Goal: Use online tool/utility: Utilize a website feature to perform a specific function

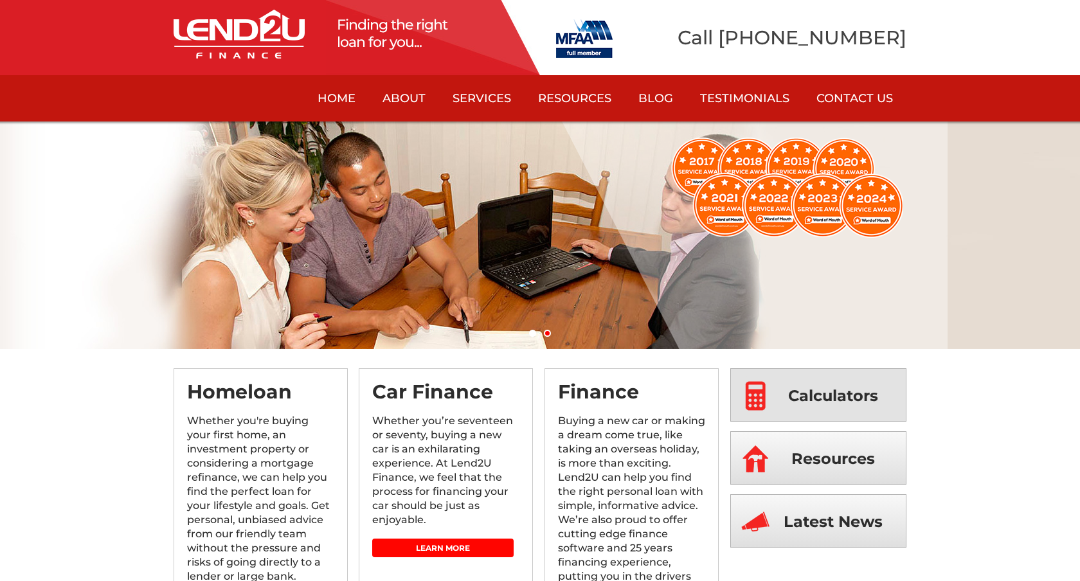
click at [825, 396] on span "Calculators" at bounding box center [833, 395] width 90 height 53
click at [590, 33] on img at bounding box center [584, 38] width 57 height 39
click at [242, 46] on img at bounding box center [238, 34] width 131 height 49
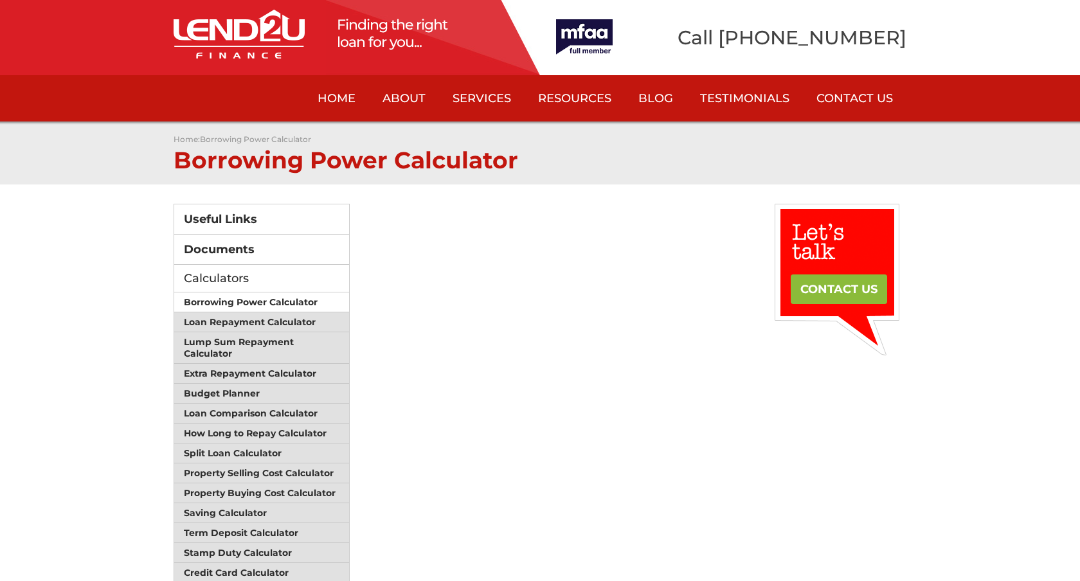
click at [280, 303] on link "Borrowing Power Calculator" at bounding box center [261, 302] width 175 height 20
click at [213, 329] on link "Loan Repayment Calculator" at bounding box center [261, 322] width 175 height 20
click at [261, 321] on link "Loan Repayment Calculator" at bounding box center [261, 322] width 175 height 20
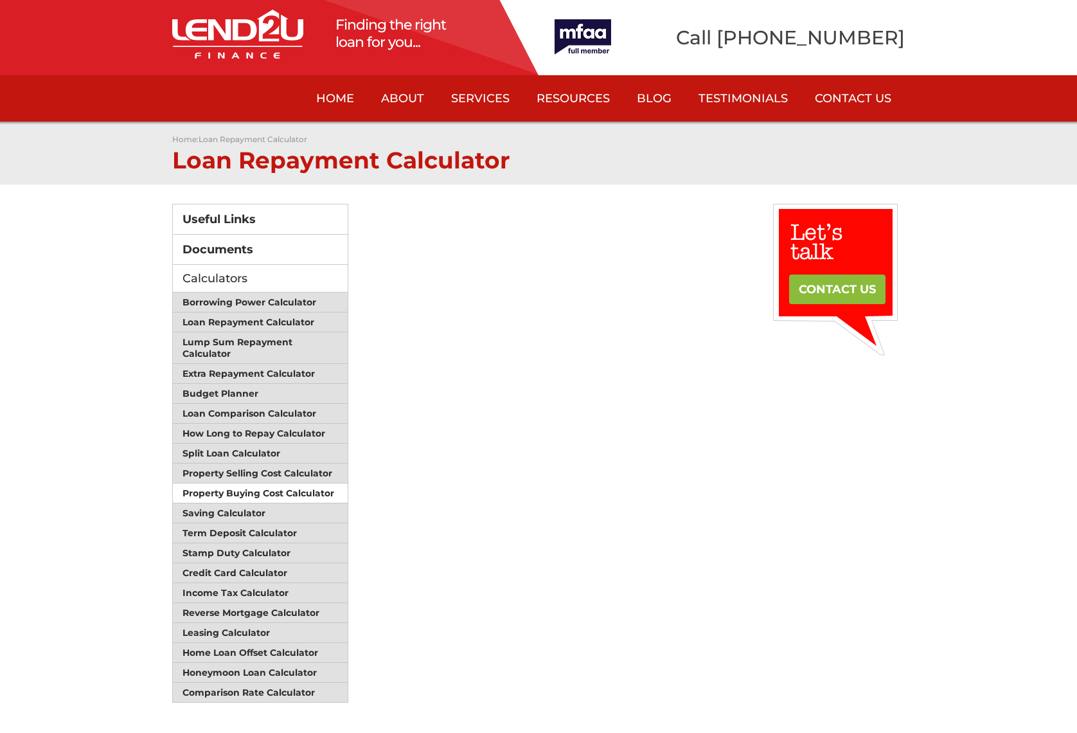
click at [262, 486] on link "Property Buying Cost Calculator" at bounding box center [260, 493] width 175 height 20
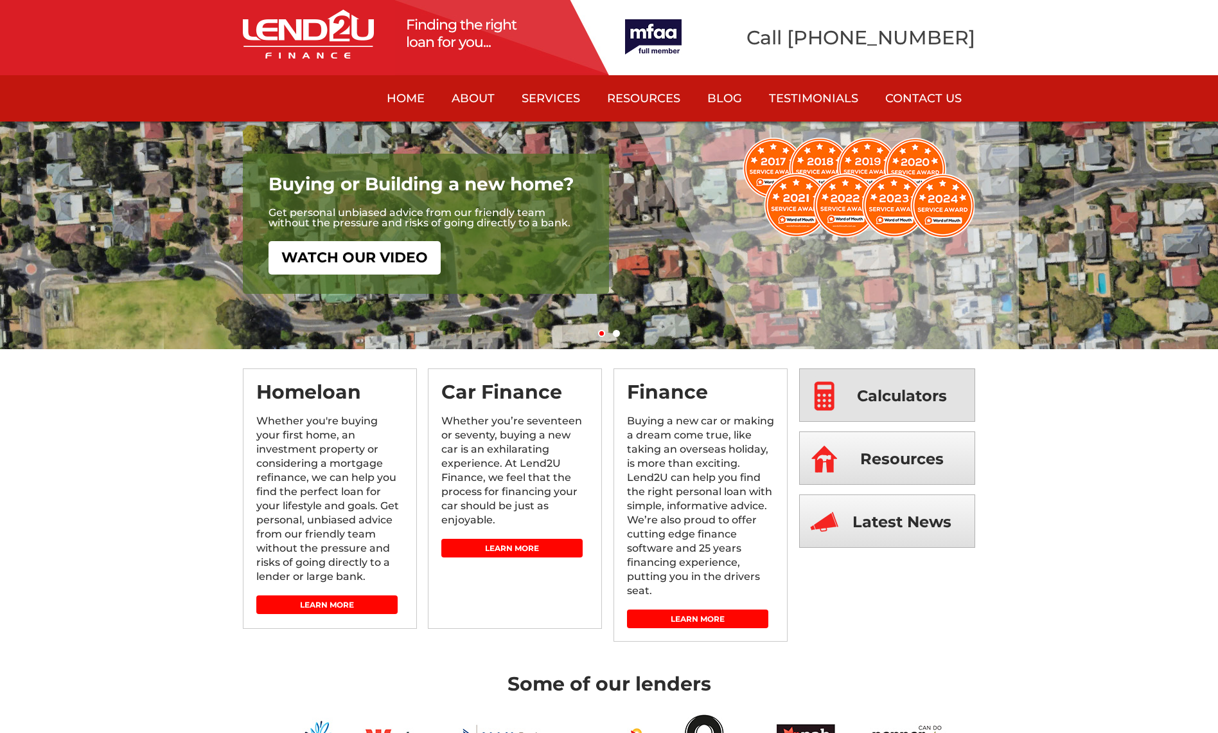
click at [916, 405] on span "Calculators" at bounding box center [902, 395] width 90 height 53
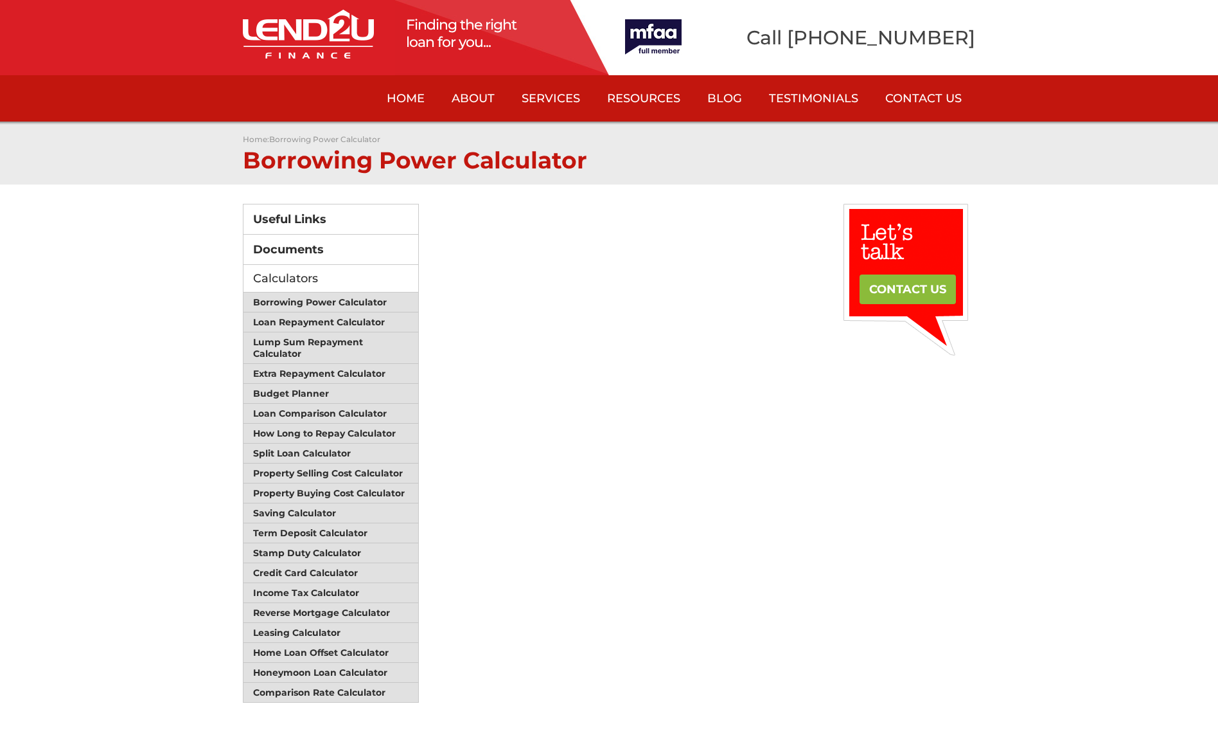
click at [116, 304] on html "Finding the right loan for you... Call 08 8338 1922 08 8338 1922 Home About Wha…" at bounding box center [609, 654] width 1218 height 1309
